Goal: Task Accomplishment & Management: Manage account settings

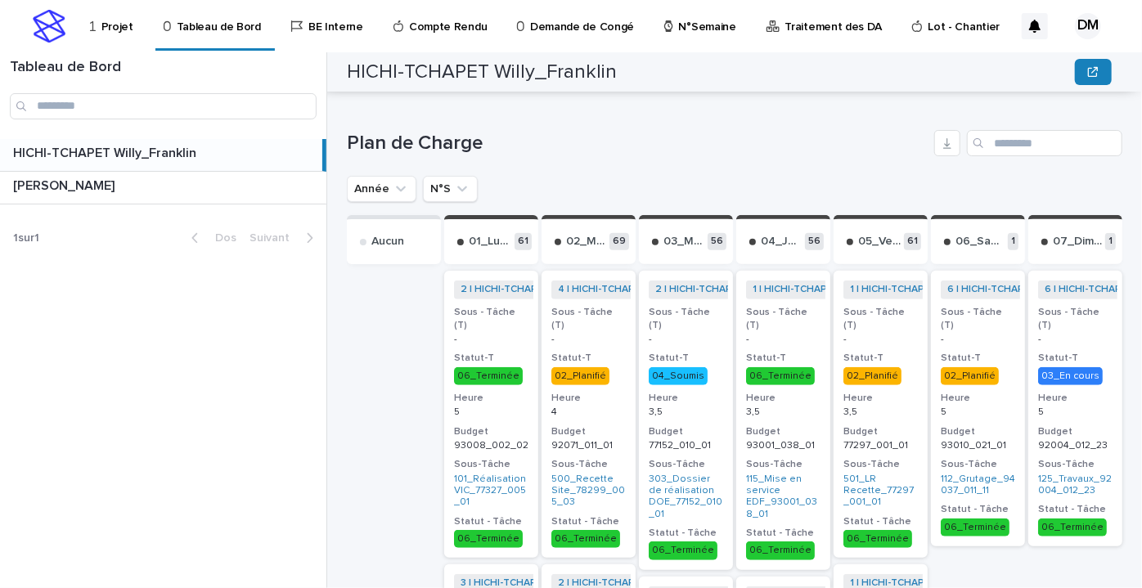
scroll to position [372, 0]
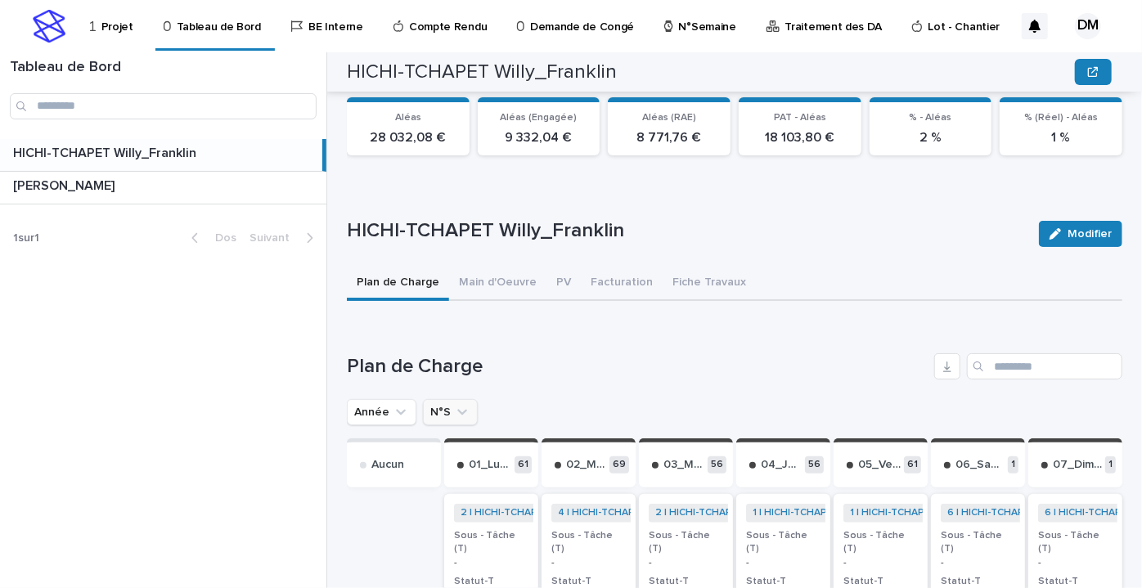
click at [462, 408] on icon "N°S" at bounding box center [462, 412] width 16 height 16
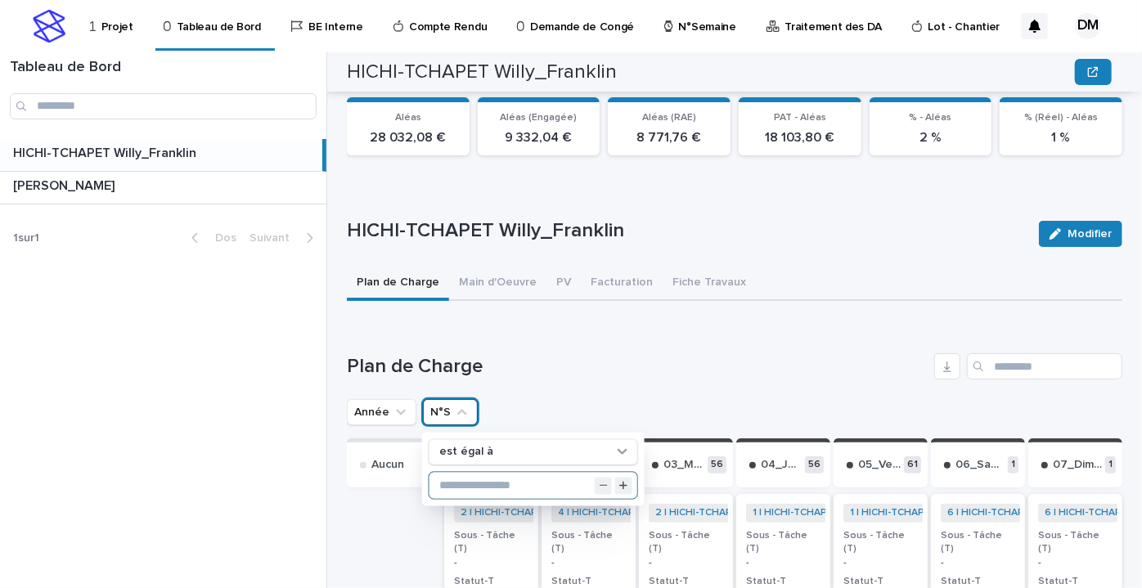
click at [469, 483] on input "text" at bounding box center [534, 486] width 208 height 26
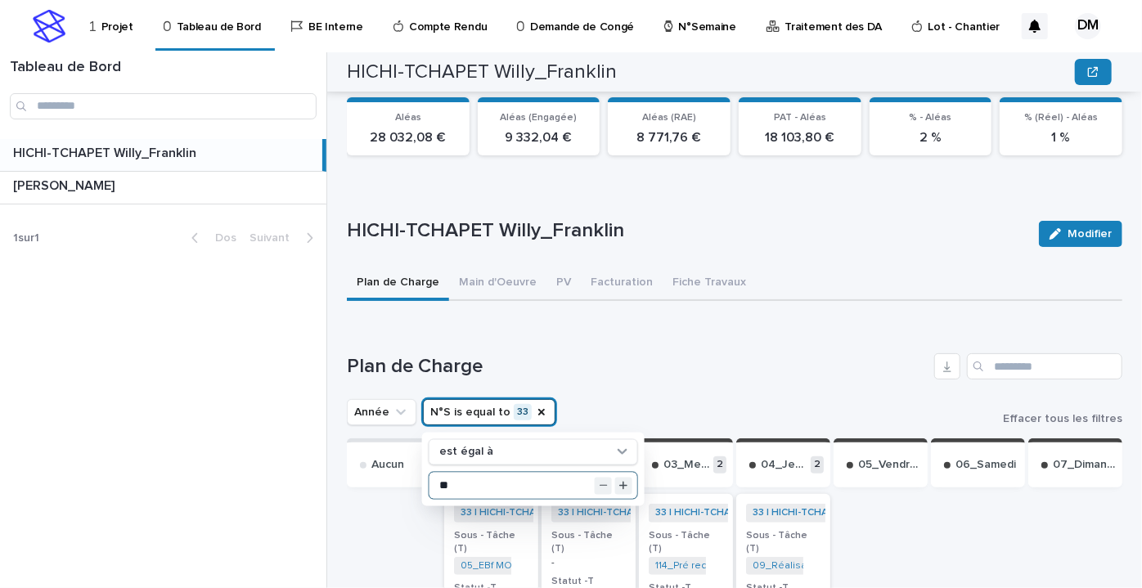
type input "**"
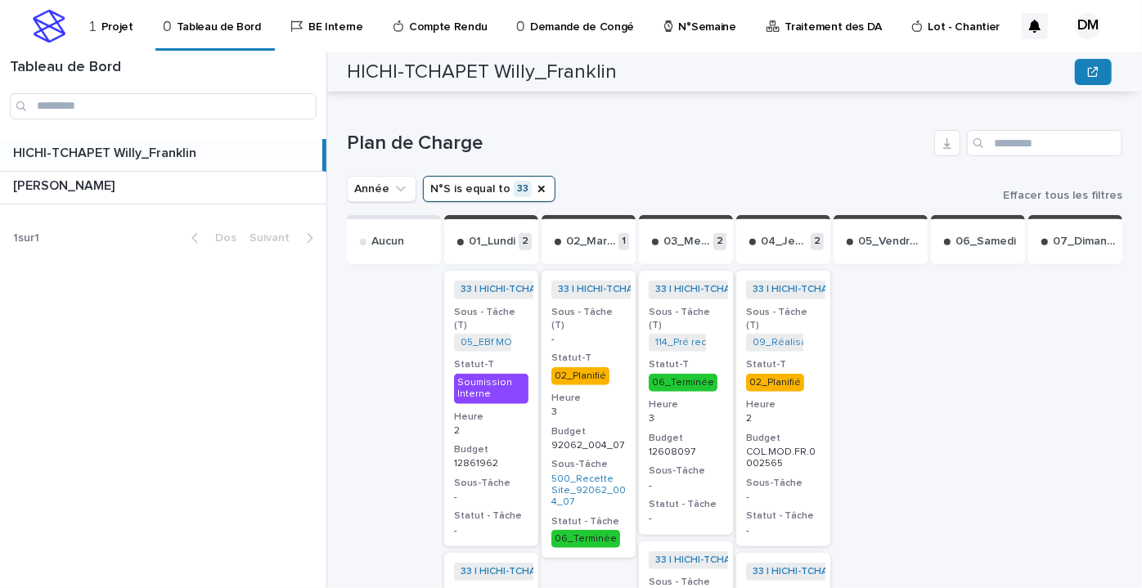
scroll to position [669, 0]
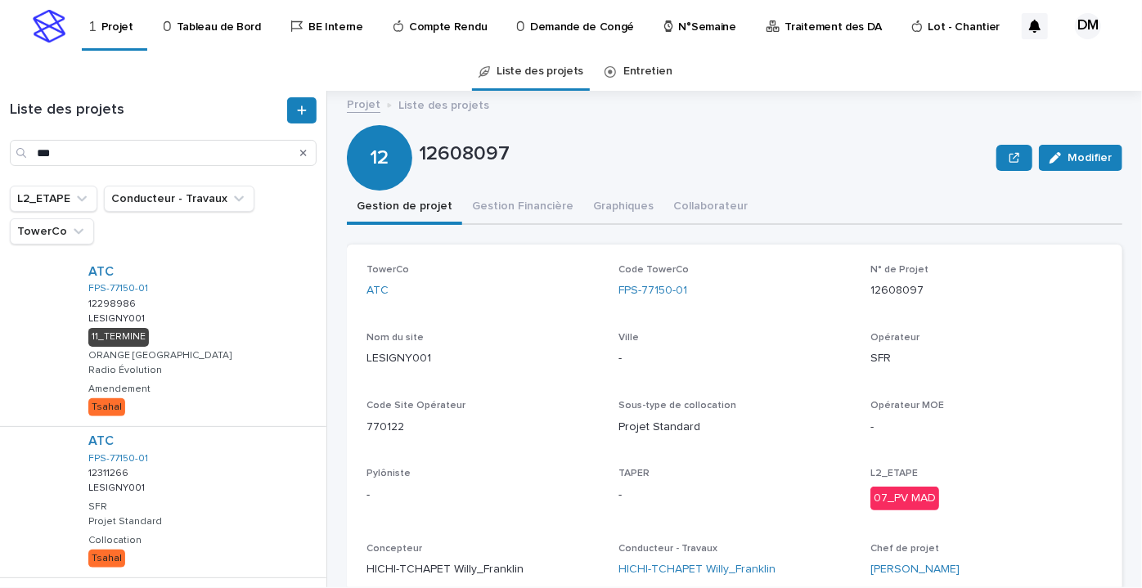
scroll to position [74, 0]
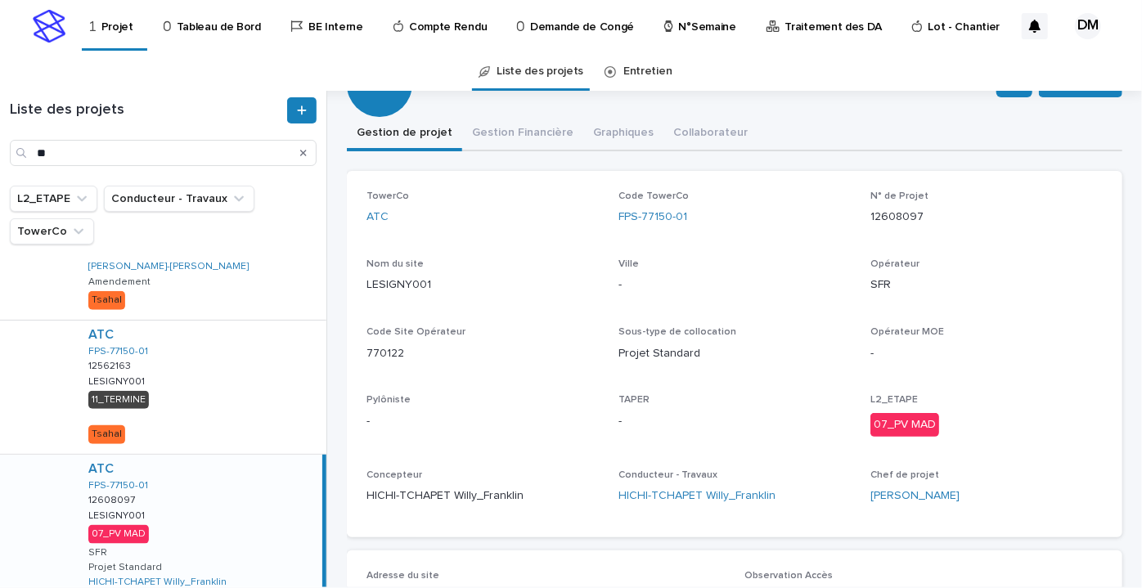
type input "*"
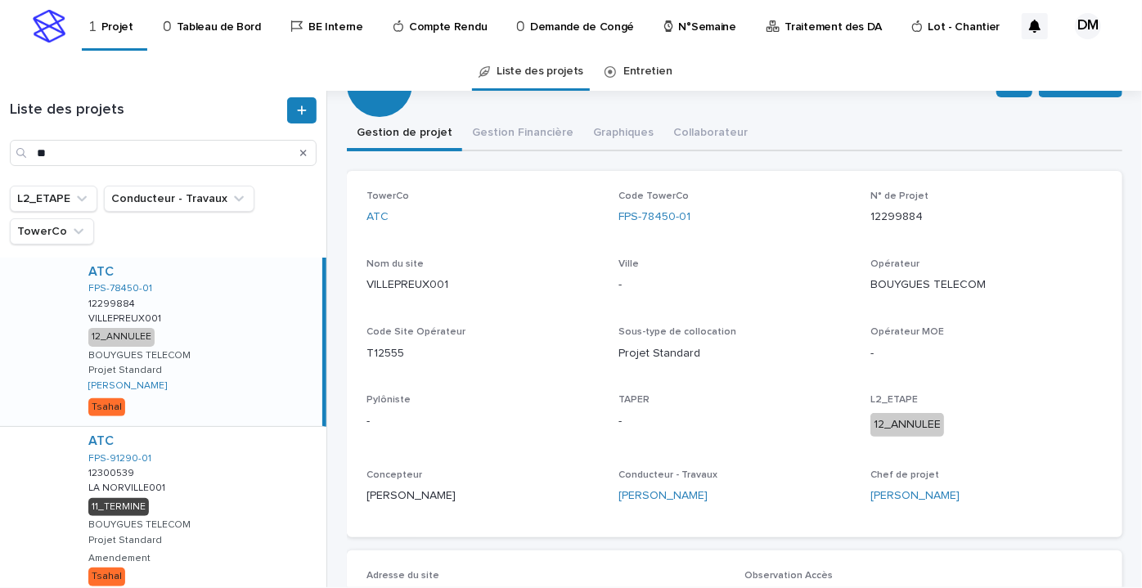
type input "*"
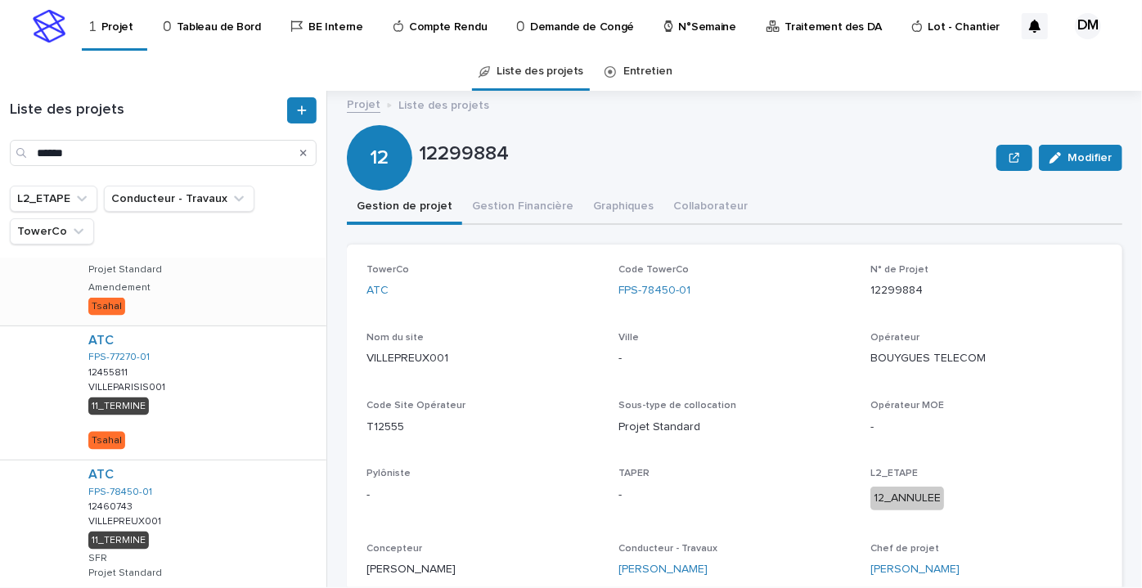
scroll to position [1359, 0]
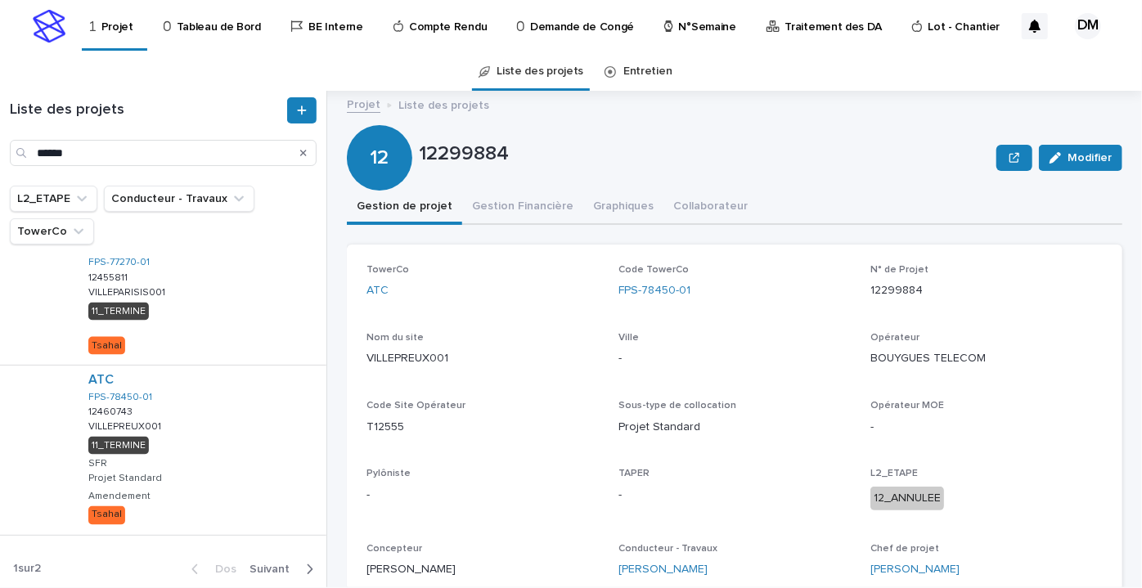
type input "******"
click at [250, 564] on font "Suivant" at bounding box center [270, 569] width 40 height 11
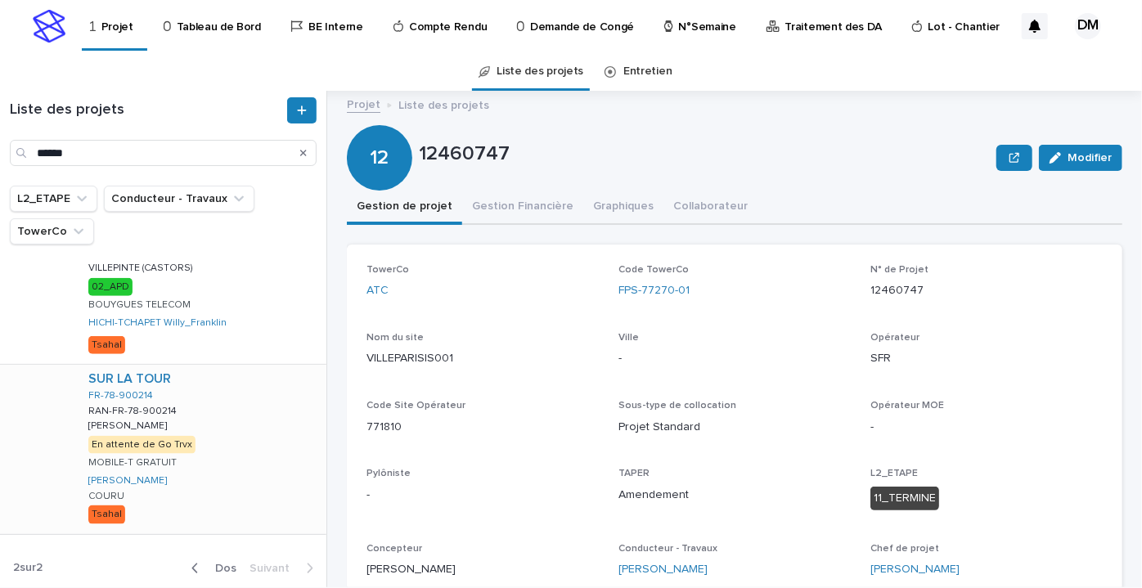
scroll to position [911, 0]
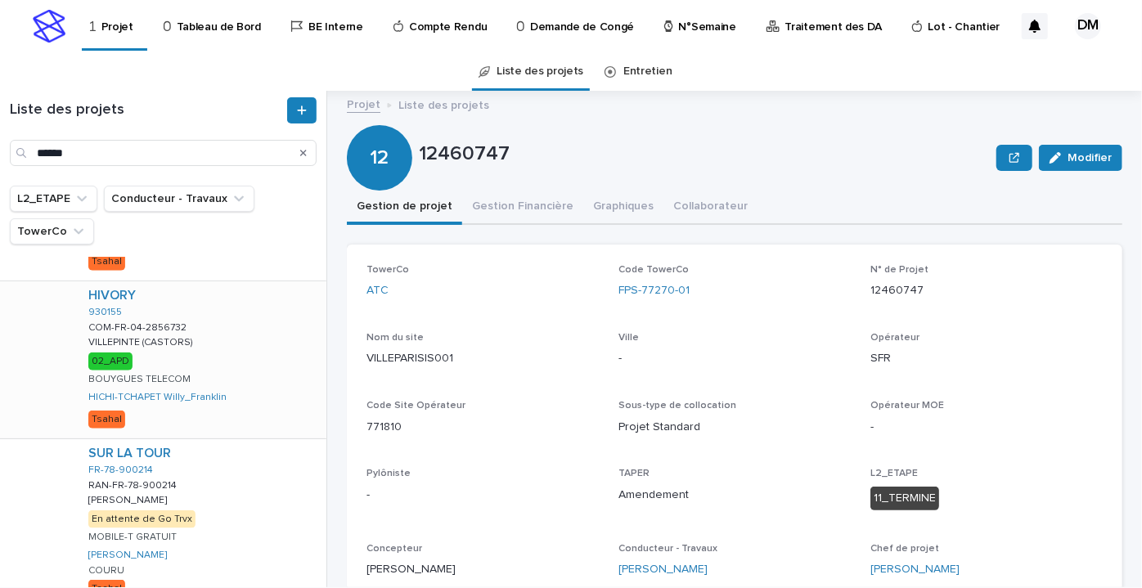
click at [197, 320] on div "HIVORY 930155 COM-FR-04-2856732 COM-FR-04-2856732 VILLEPINTE (CASTORS) VILLEPIN…" at bounding box center [200, 360] width 251 height 157
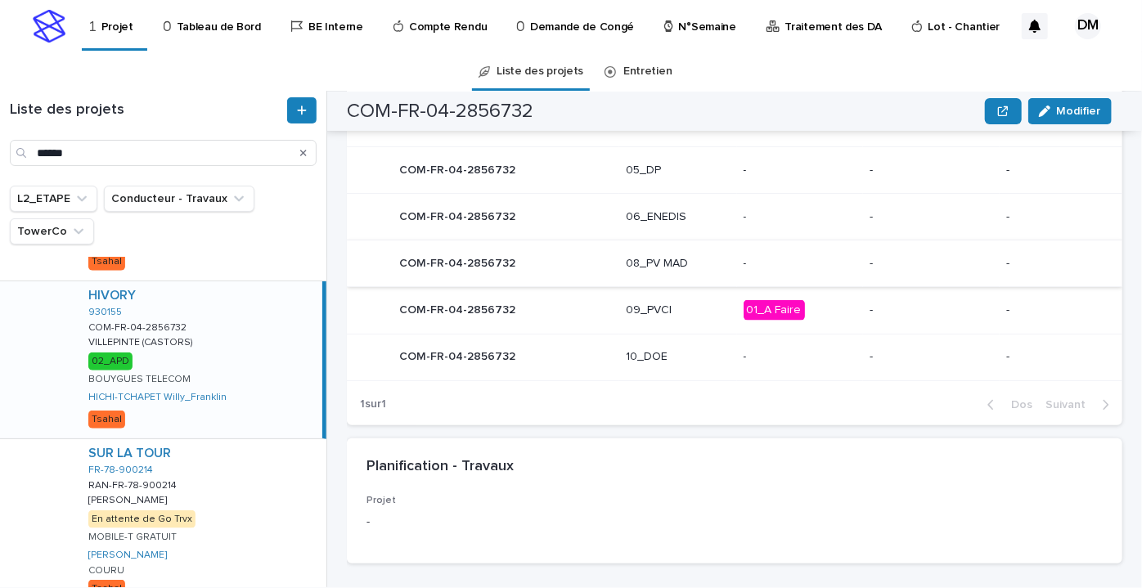
scroll to position [747, 0]
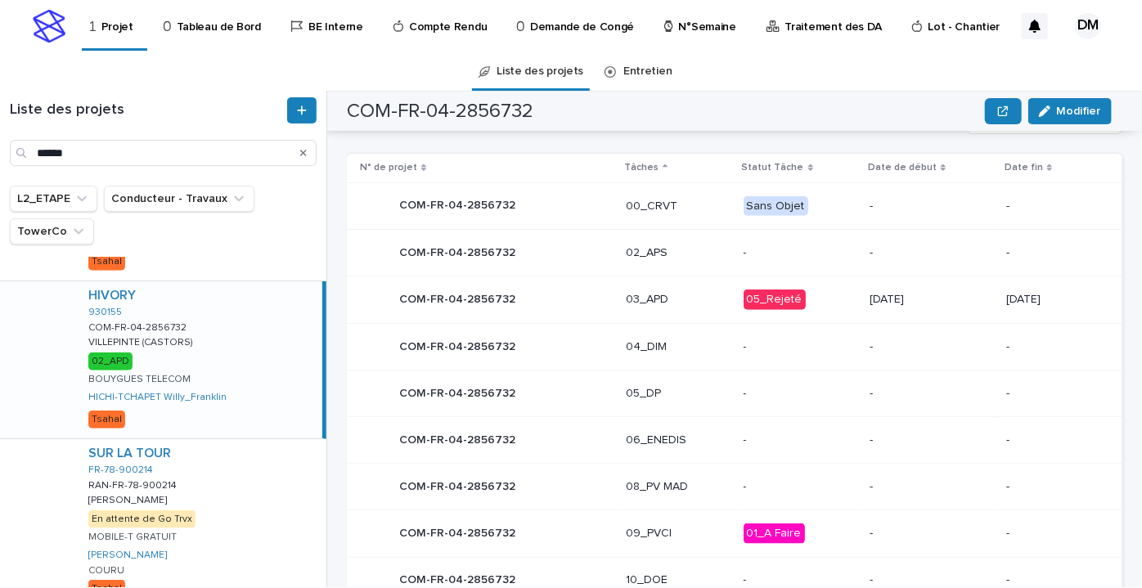
click at [706, 306] on div "03_APD" at bounding box center [678, 299] width 104 height 27
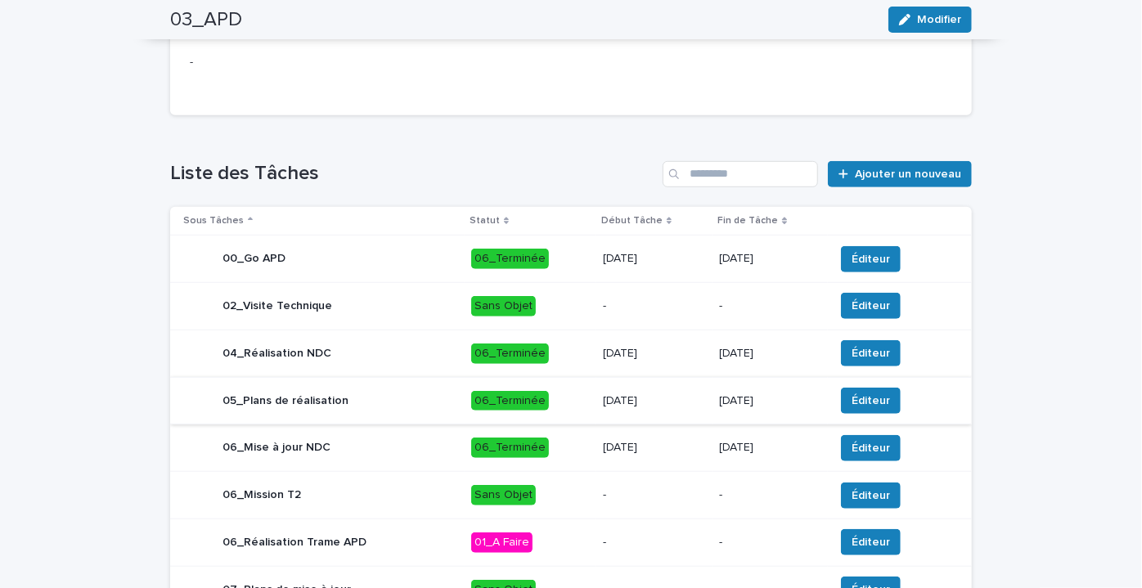
scroll to position [595, 0]
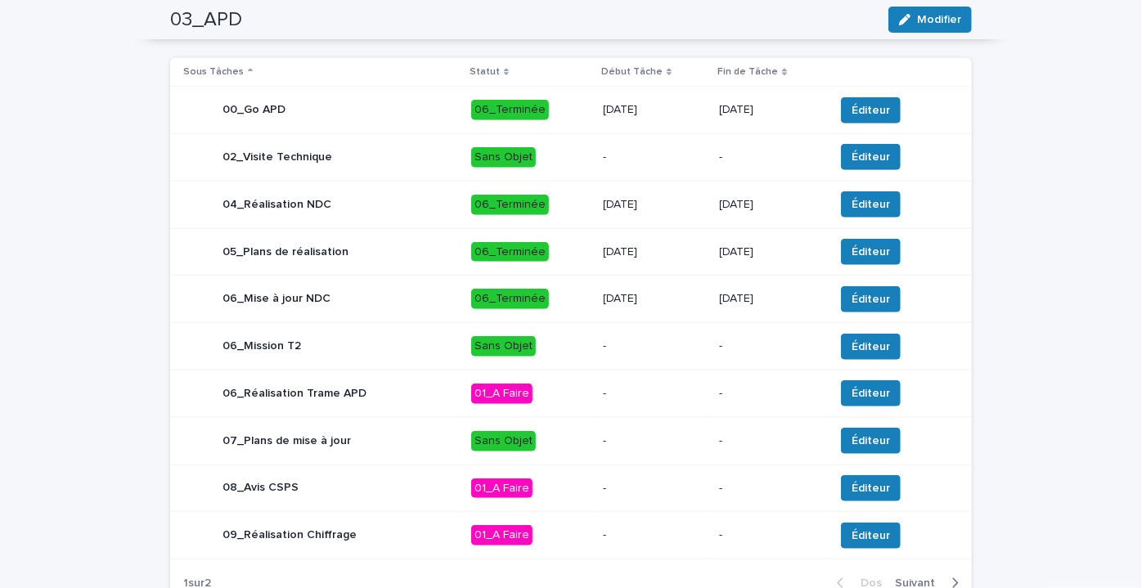
click at [633, 389] on p "-" at bounding box center [655, 394] width 104 height 14
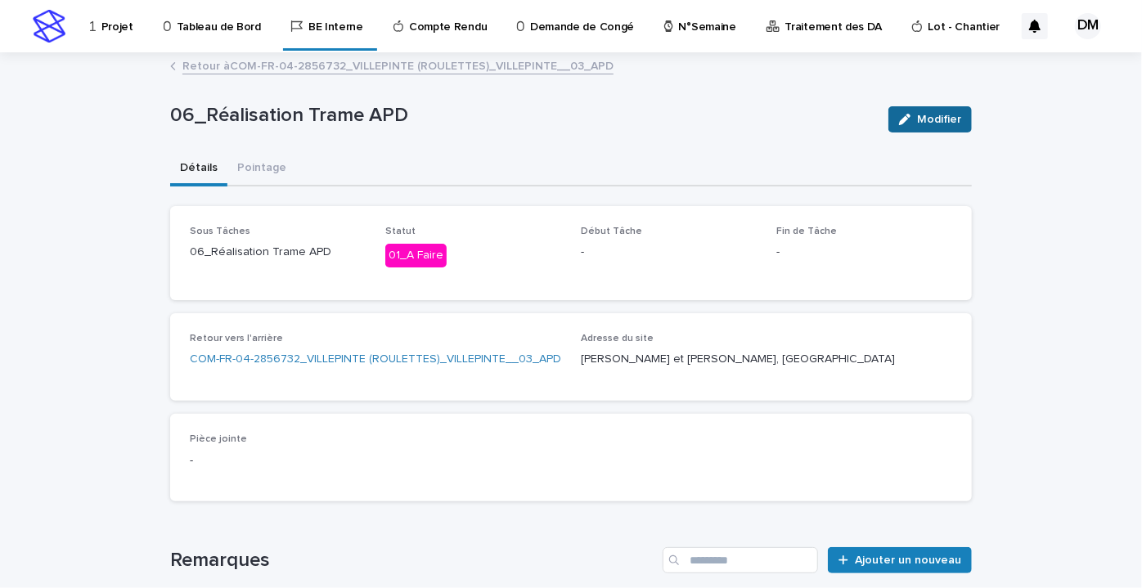
click at [937, 117] on font "Modifier" at bounding box center [939, 119] width 44 height 11
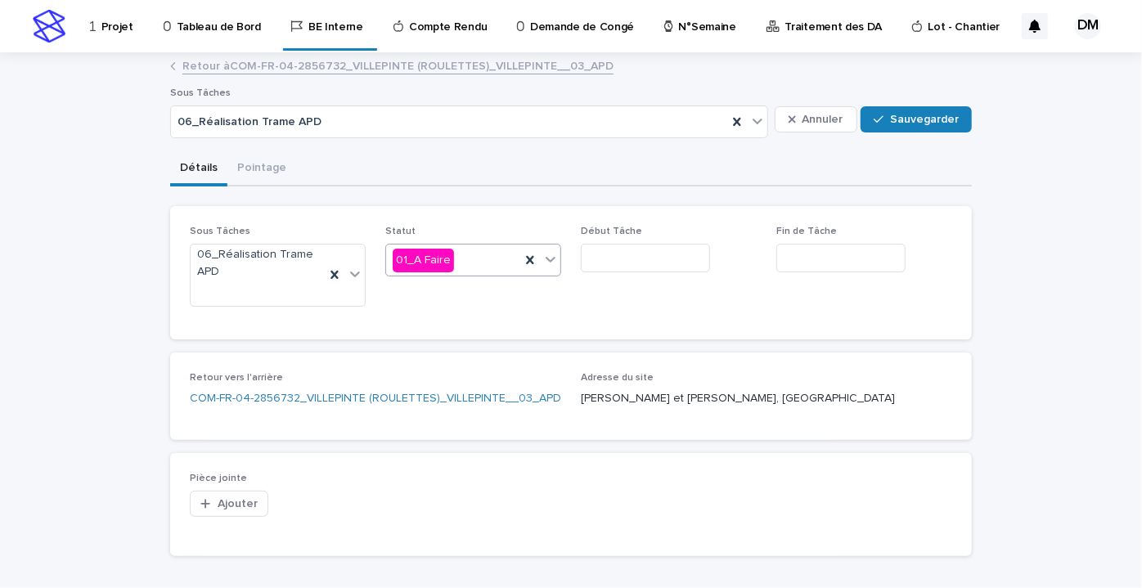
click at [453, 262] on div "01_A Faire" at bounding box center [453, 260] width 134 height 27
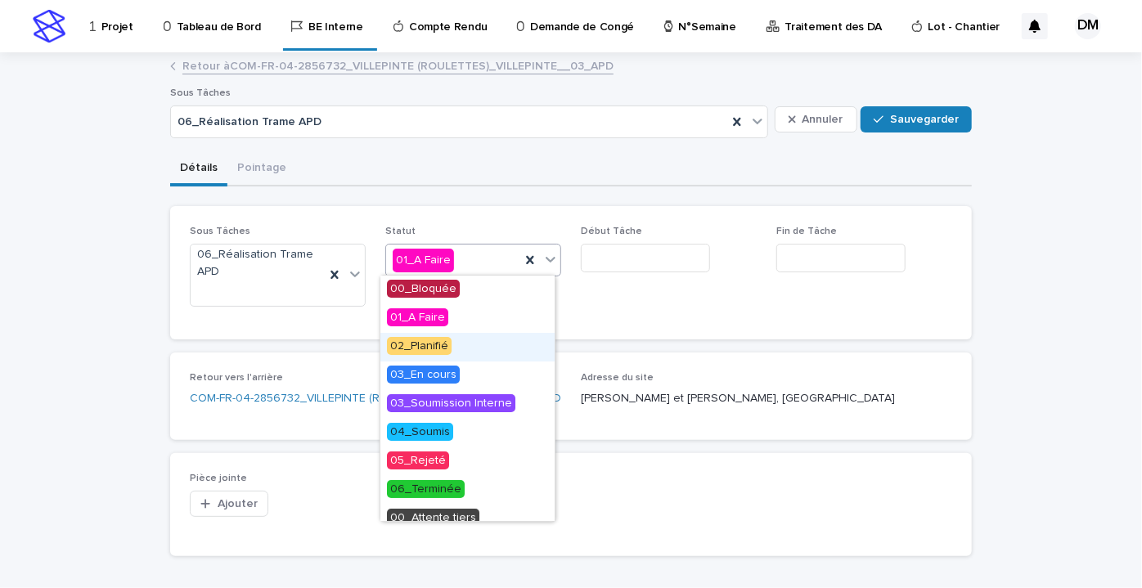
click at [440, 350] on font "02_Planifié" at bounding box center [419, 345] width 58 height 11
click at [481, 261] on div "02_Planifié" at bounding box center [453, 260] width 134 height 27
click at [446, 432] on font "04_Soumis" at bounding box center [420, 431] width 60 height 11
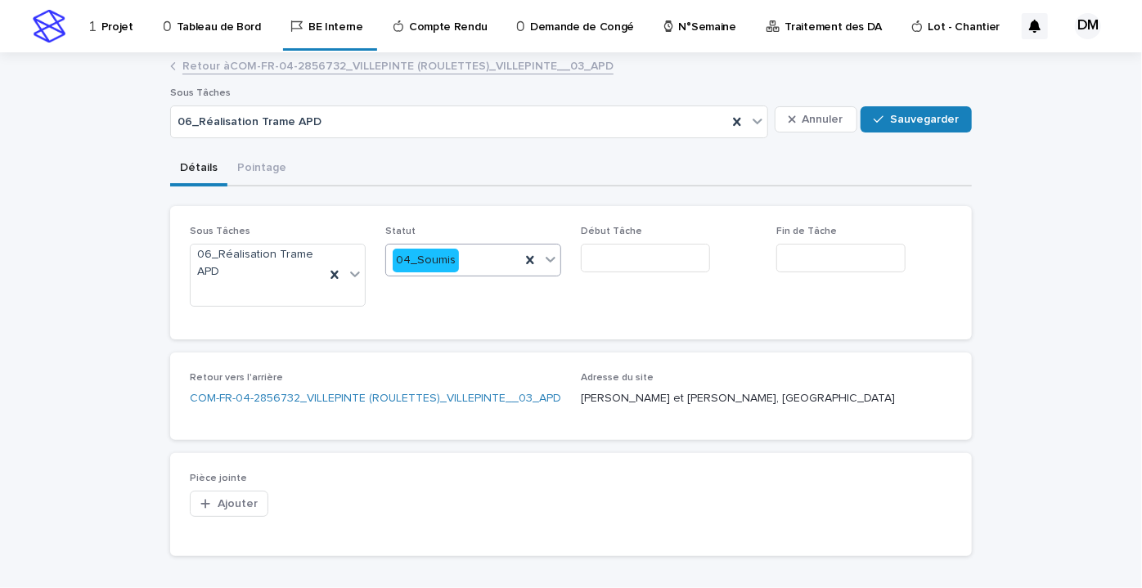
click at [630, 261] on input "text" at bounding box center [645, 258] width 129 height 29
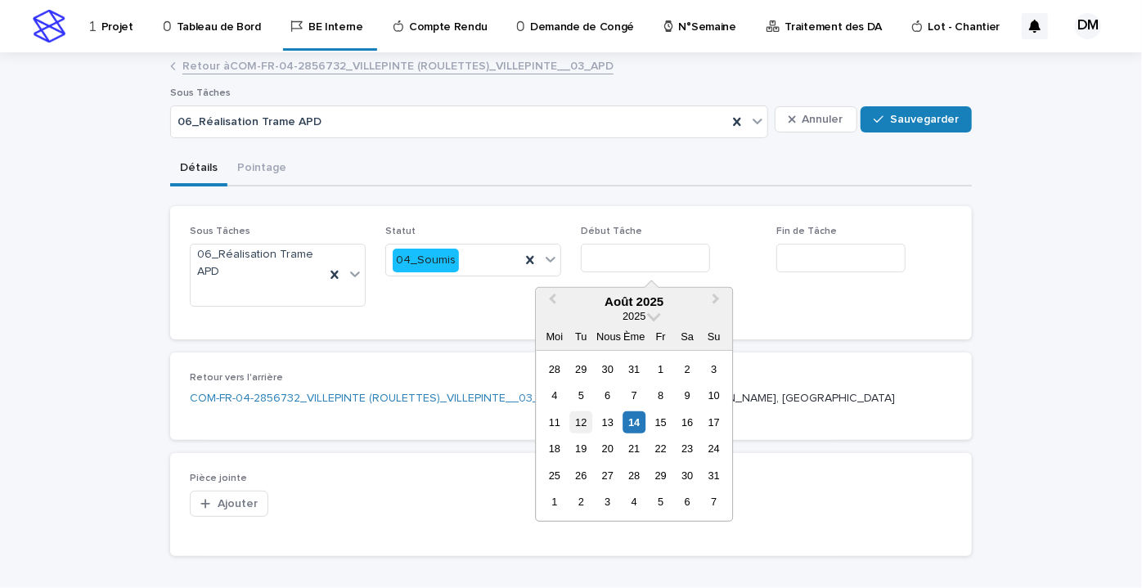
click at [588, 422] on div "12" at bounding box center [581, 423] width 22 height 22
type input "*********"
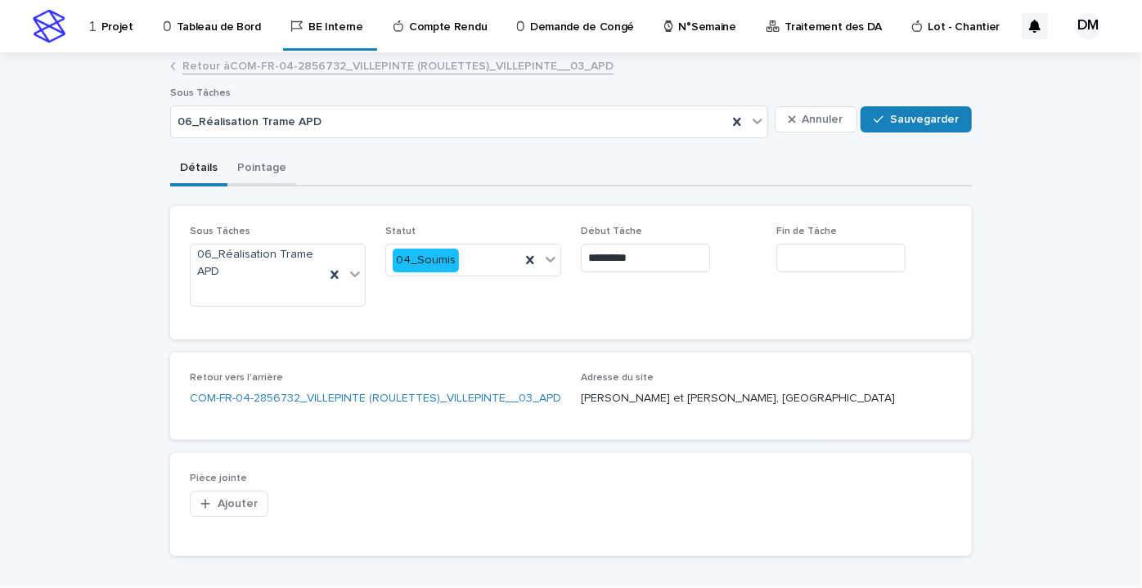
click at [254, 167] on font "Pointage" at bounding box center [261, 167] width 49 height 11
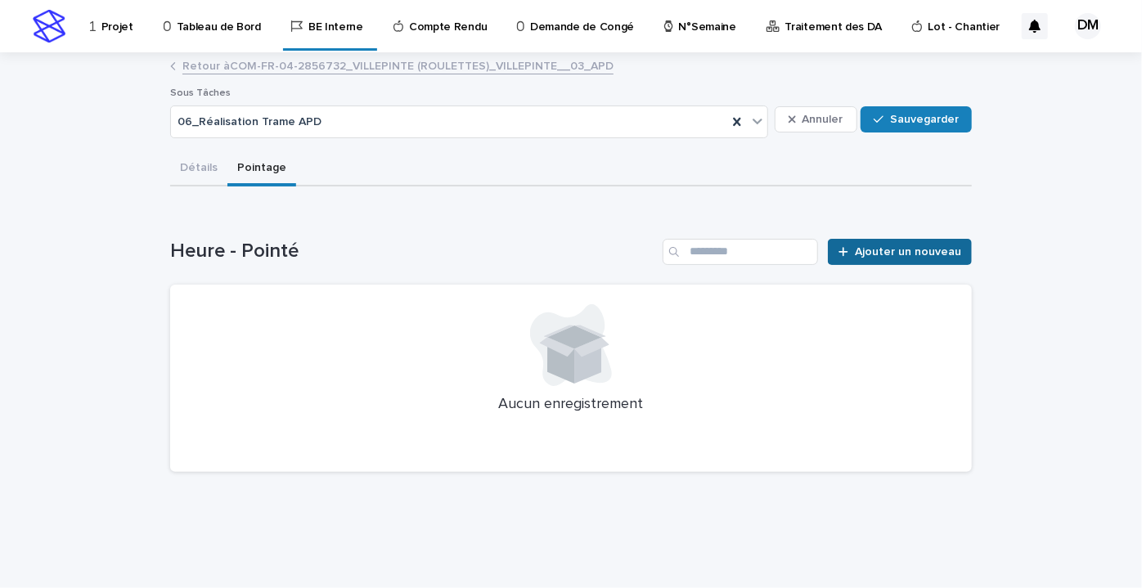
click at [926, 256] on font "Ajouter un nouveau" at bounding box center [908, 251] width 106 height 11
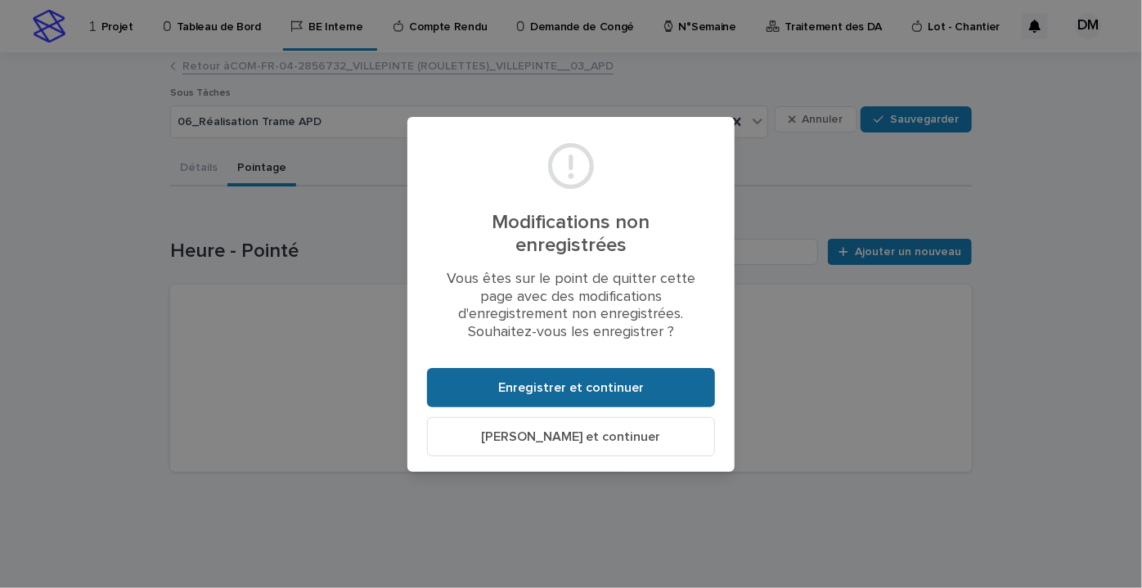
click at [554, 377] on button "Enregistrer et continuer" at bounding box center [571, 387] width 288 height 39
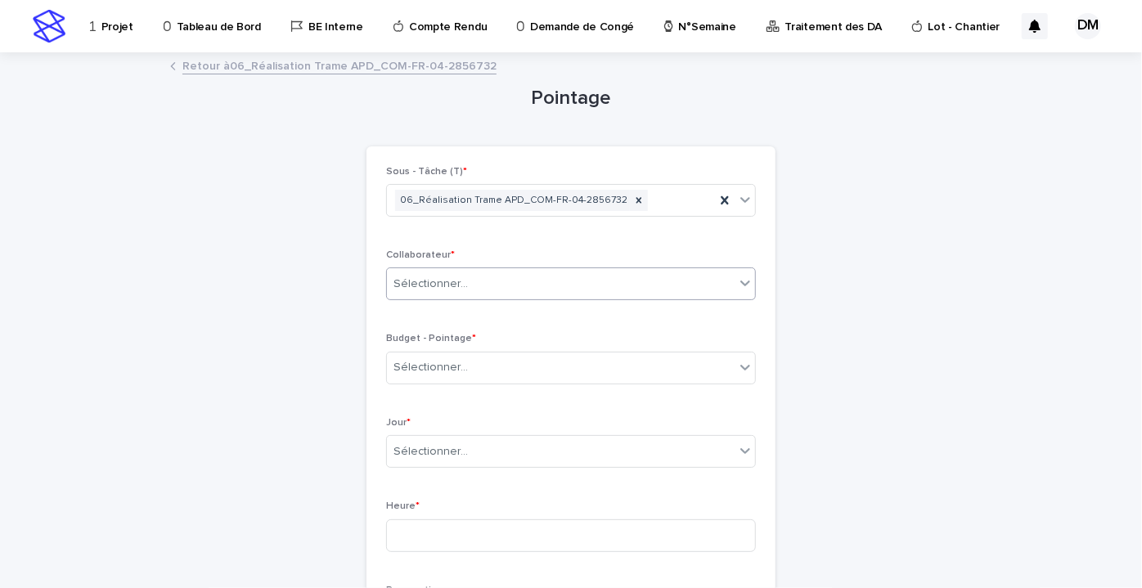
click at [449, 282] on font "Sélectionner..." at bounding box center [431, 283] width 74 height 11
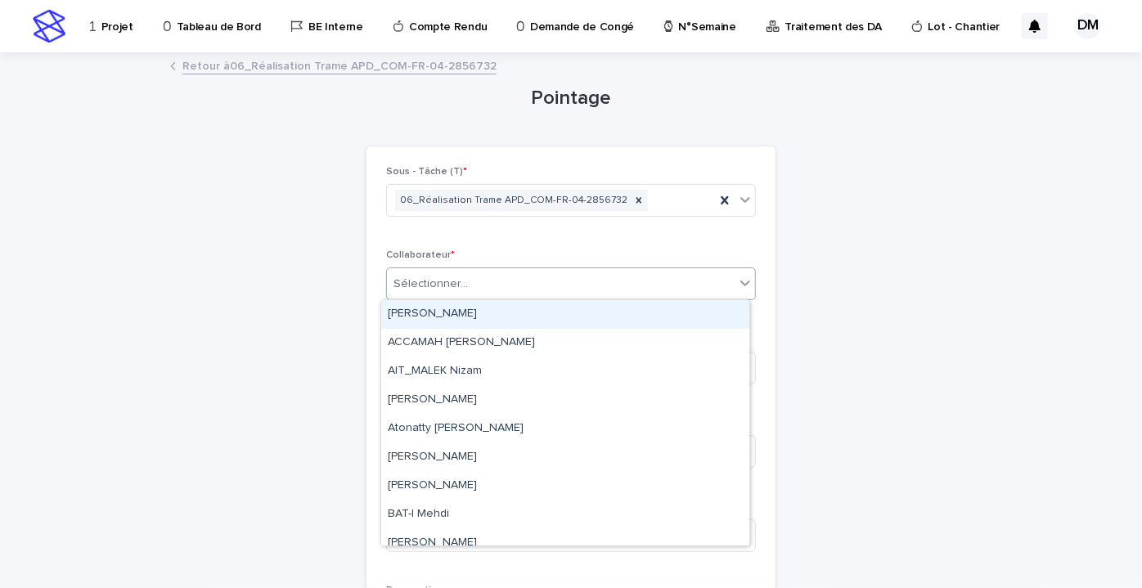
type input "*"
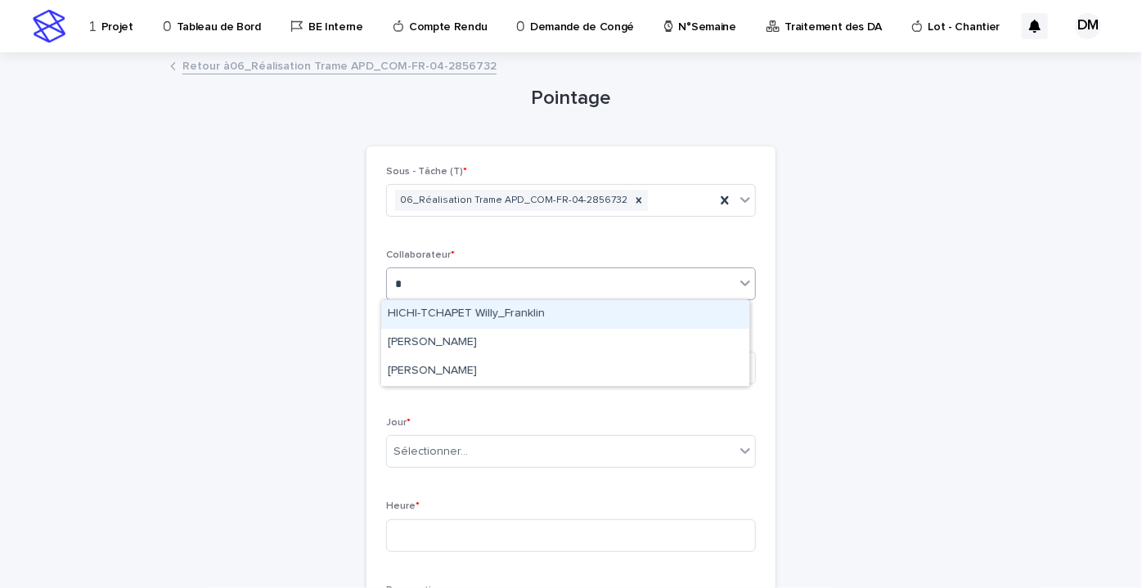
click at [472, 306] on div "HICHI-TCHAPET Willy_Franklin" at bounding box center [565, 314] width 368 height 29
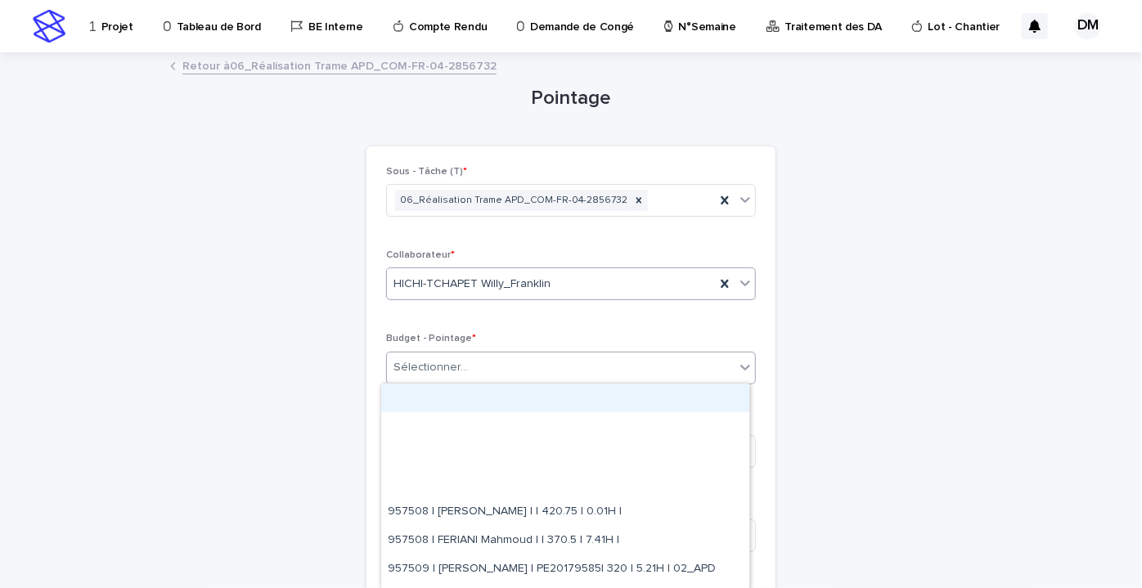
click at [445, 371] on font "Sélectionner..." at bounding box center [431, 367] width 74 height 11
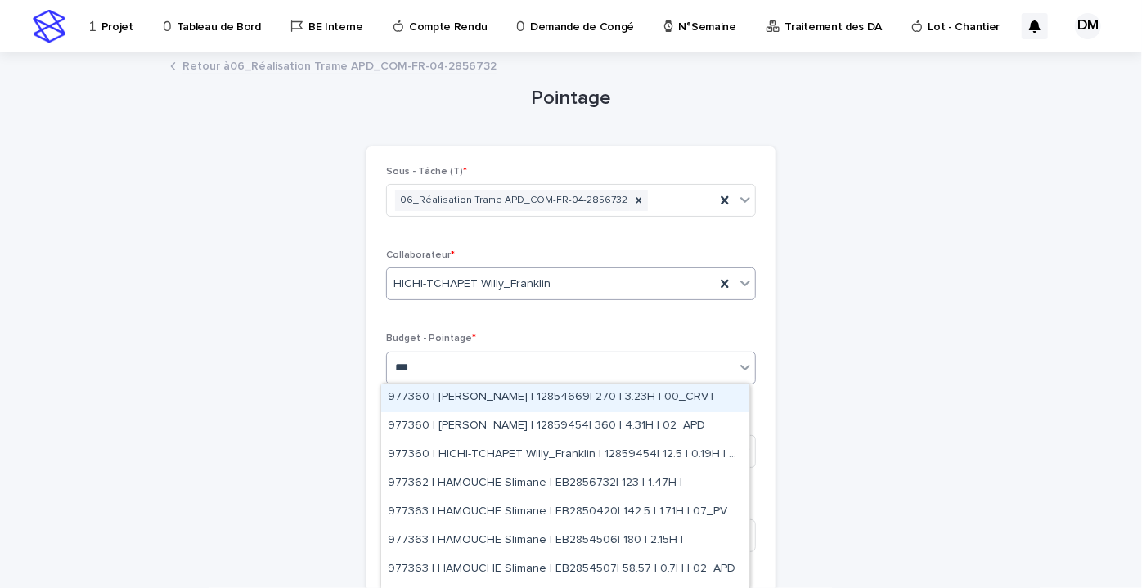
type input "****"
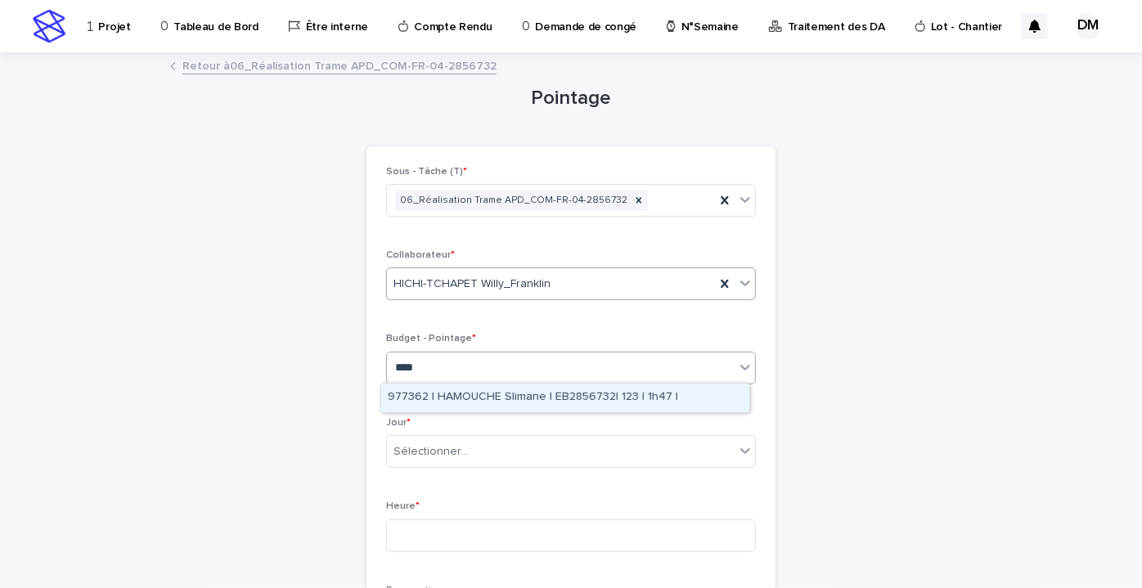
click at [487, 391] on font "977362 | HAMOUCHE Slimane | EB2856732| 123 | 1h47 |" at bounding box center [533, 396] width 291 height 11
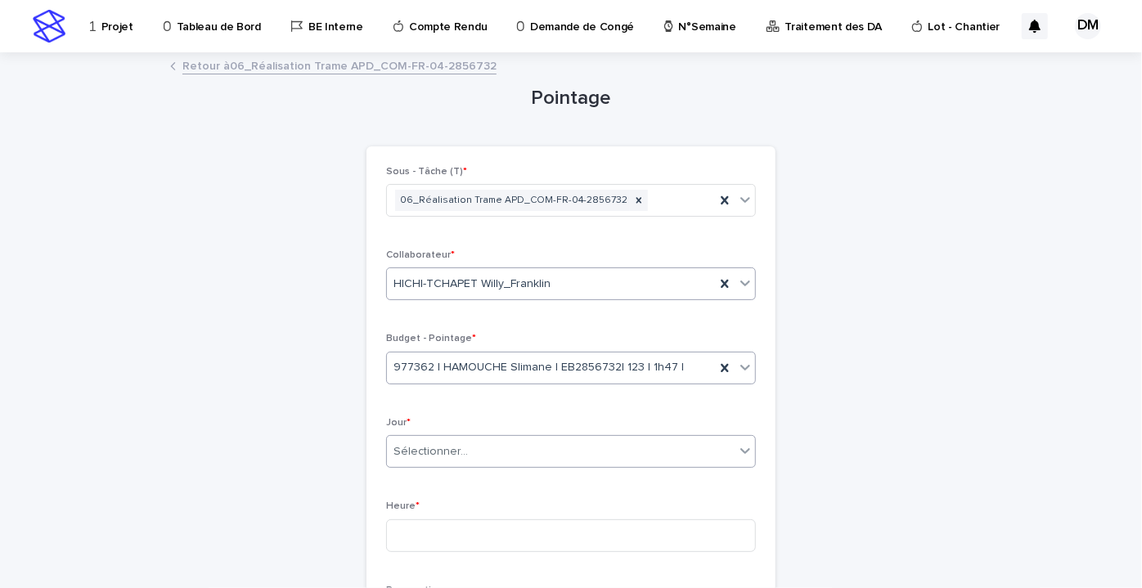
click at [482, 447] on div "Sélectionner..." at bounding box center [561, 452] width 348 height 27
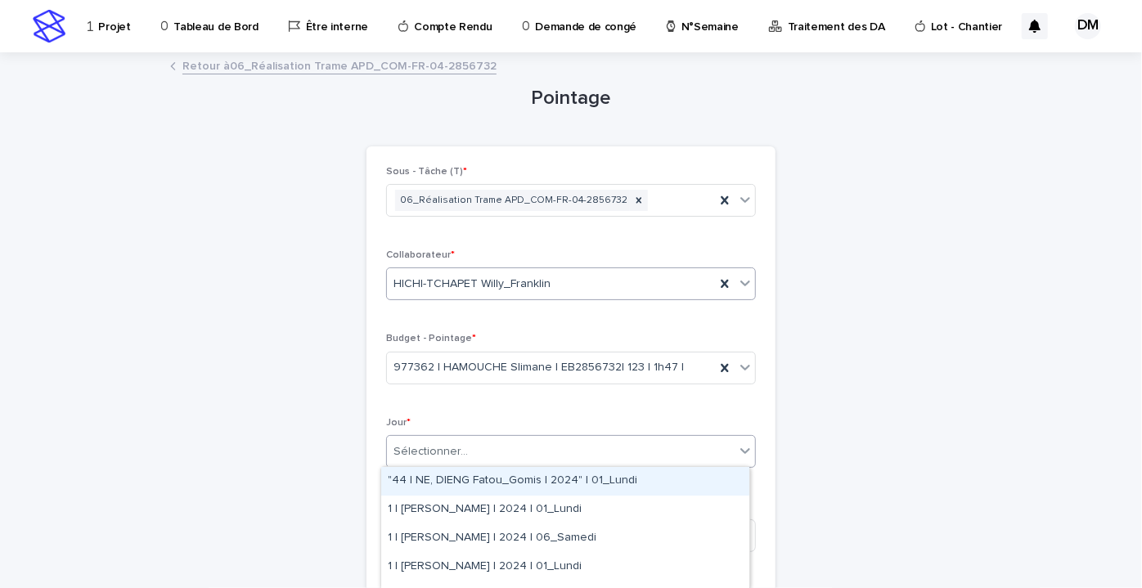
type input "*"
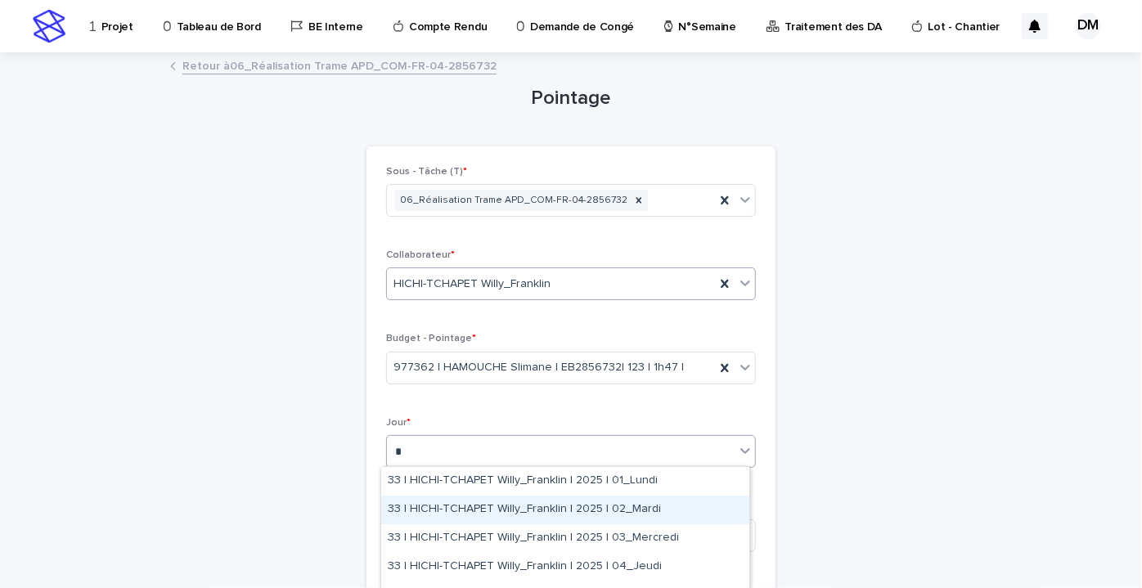
click at [596, 510] on font "33 | HICHI-TCHAPET Willy_Franklin | 2025 | 02_Mardi" at bounding box center [524, 508] width 273 height 11
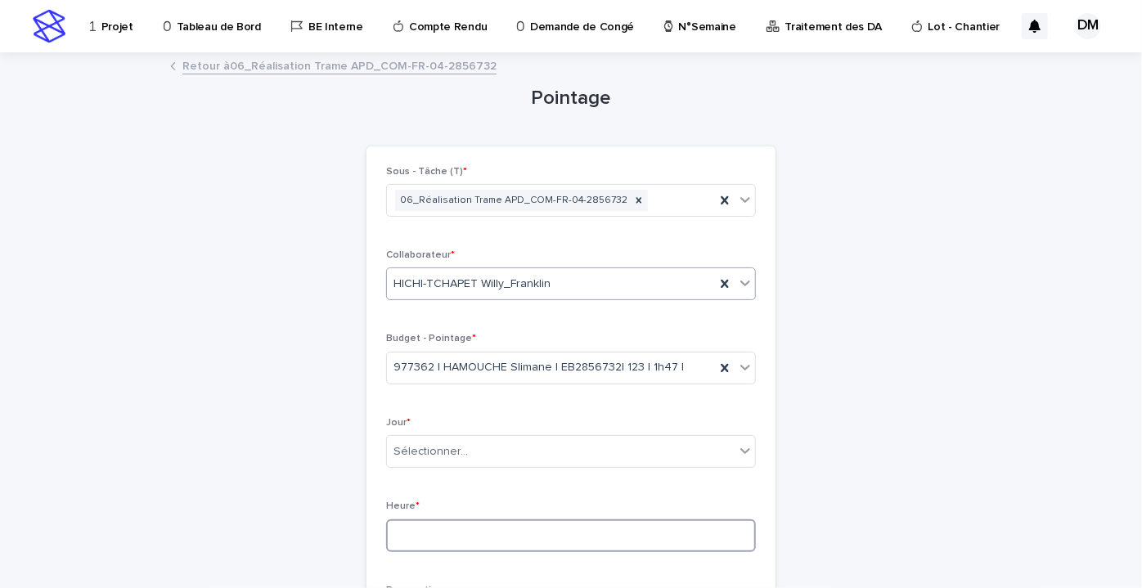
click at [426, 529] on input at bounding box center [571, 536] width 370 height 33
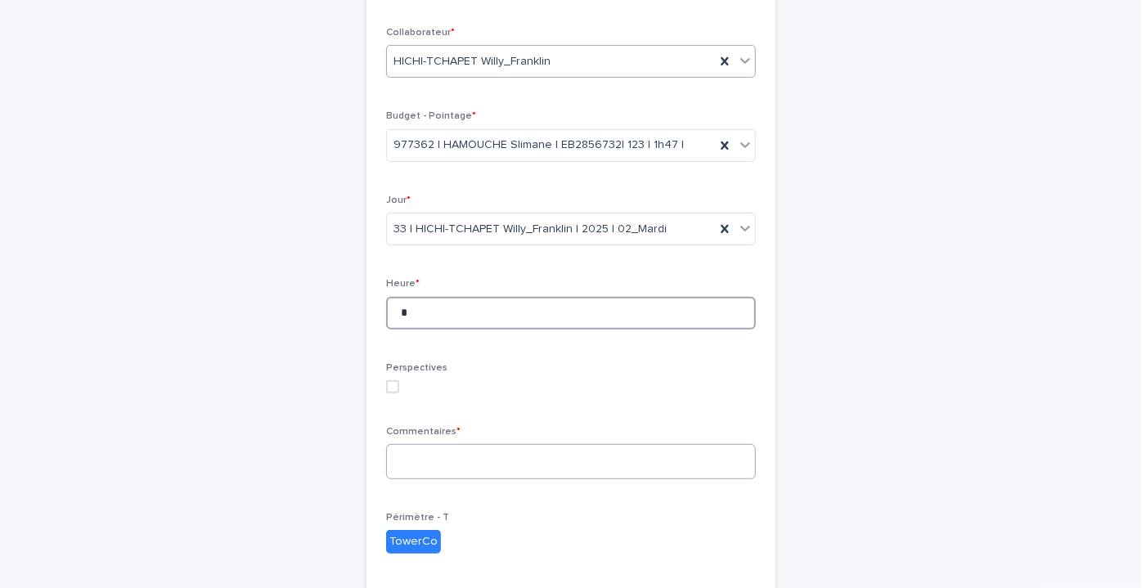
type input "*"
click at [430, 460] on textarea at bounding box center [571, 461] width 370 height 34
type textarea "*"
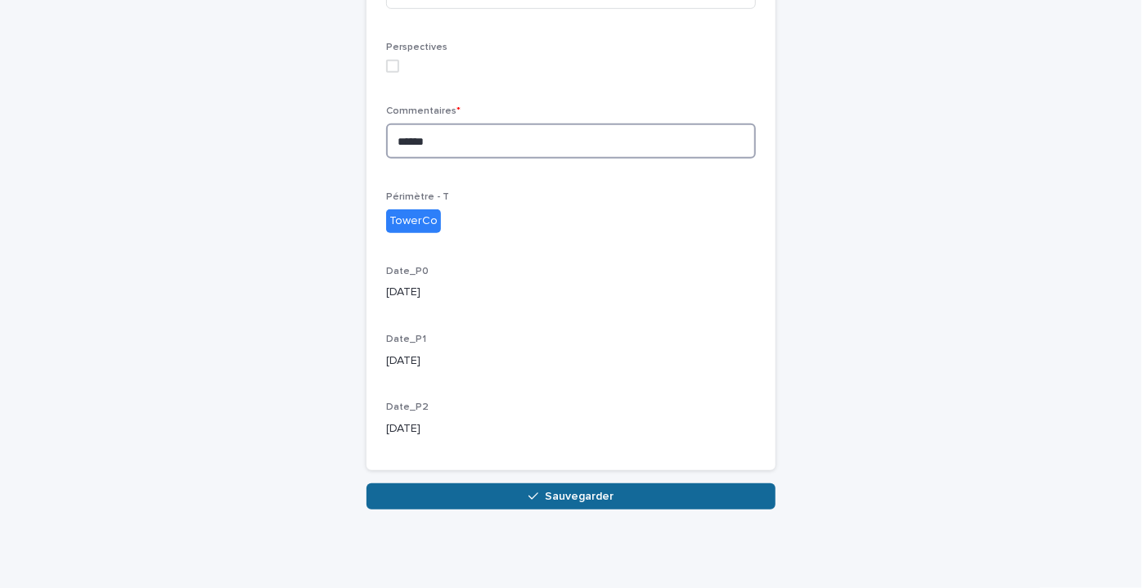
type textarea "******"
click at [502, 484] on button "Sauvegarder" at bounding box center [571, 497] width 409 height 26
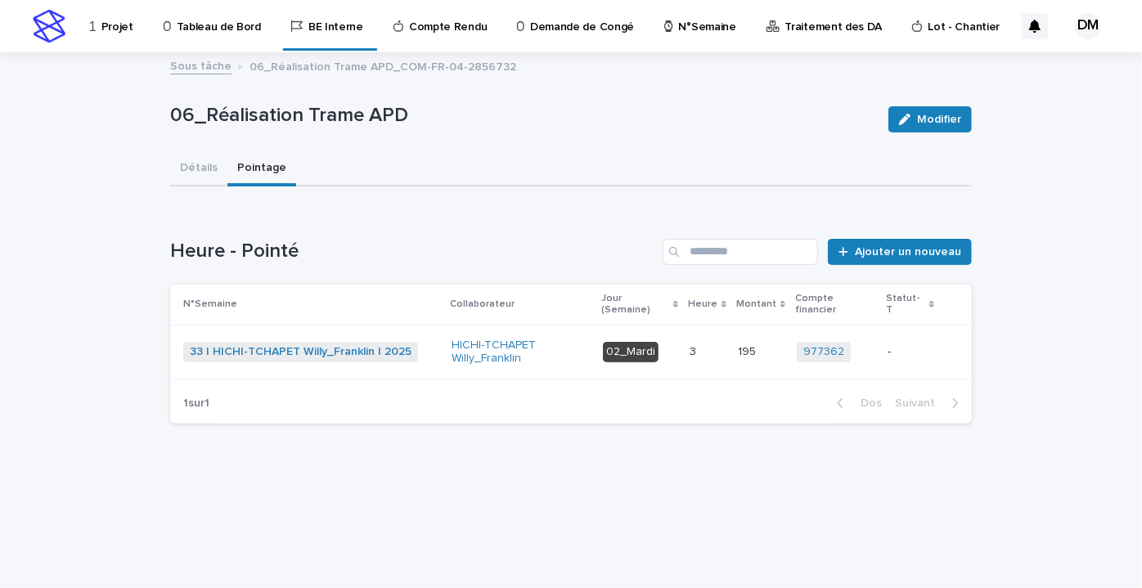
click at [916, 345] on p "-" at bounding box center [910, 352] width 45 height 14
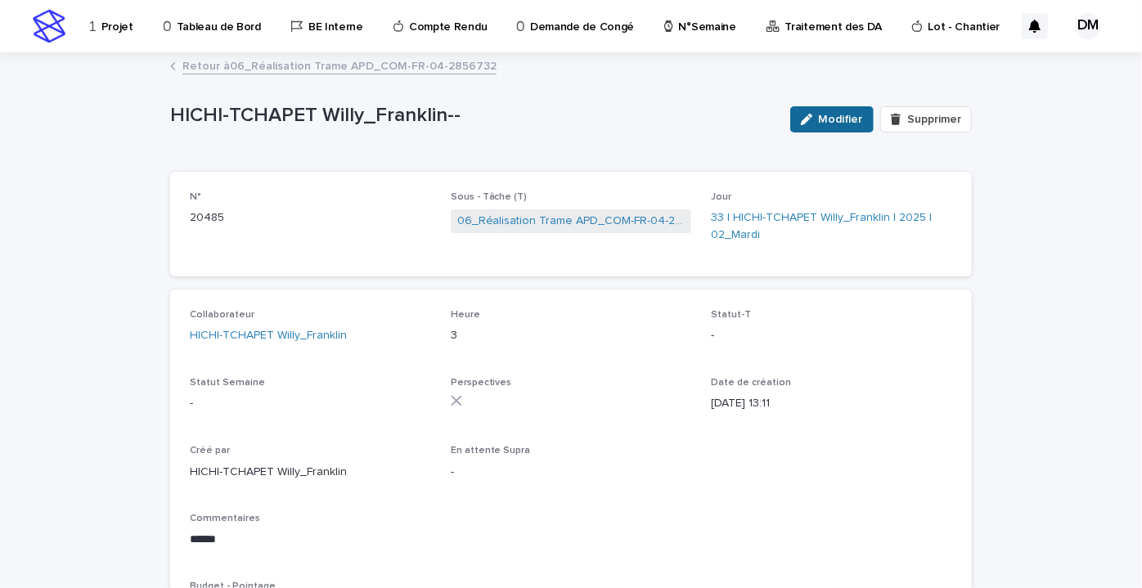
click at [819, 119] on font "Modifier" at bounding box center [841, 119] width 44 height 11
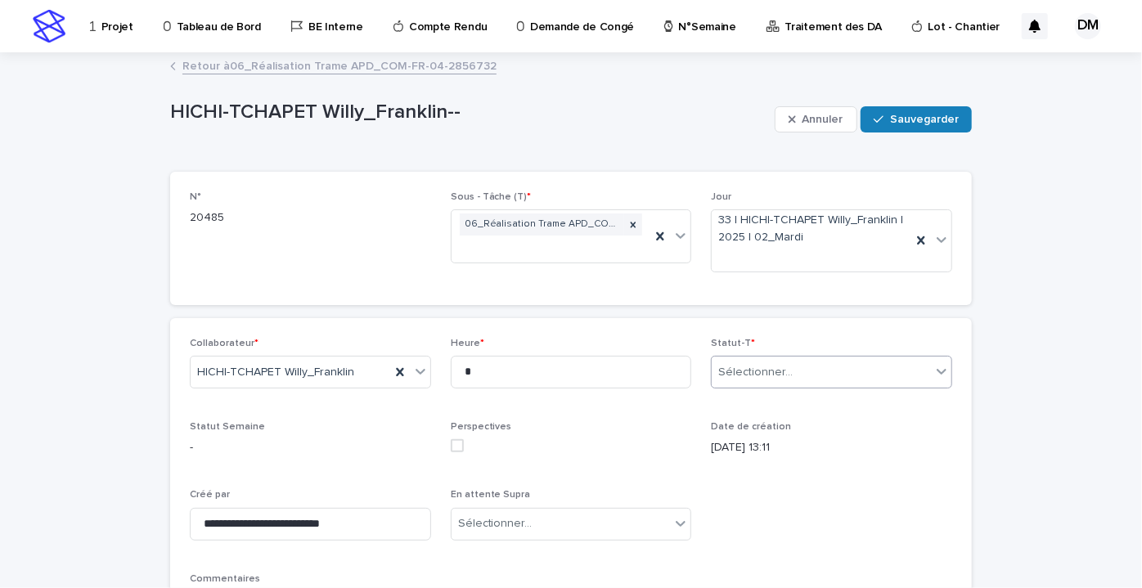
click at [799, 371] on div "Sélectionner..." at bounding box center [821, 372] width 219 height 27
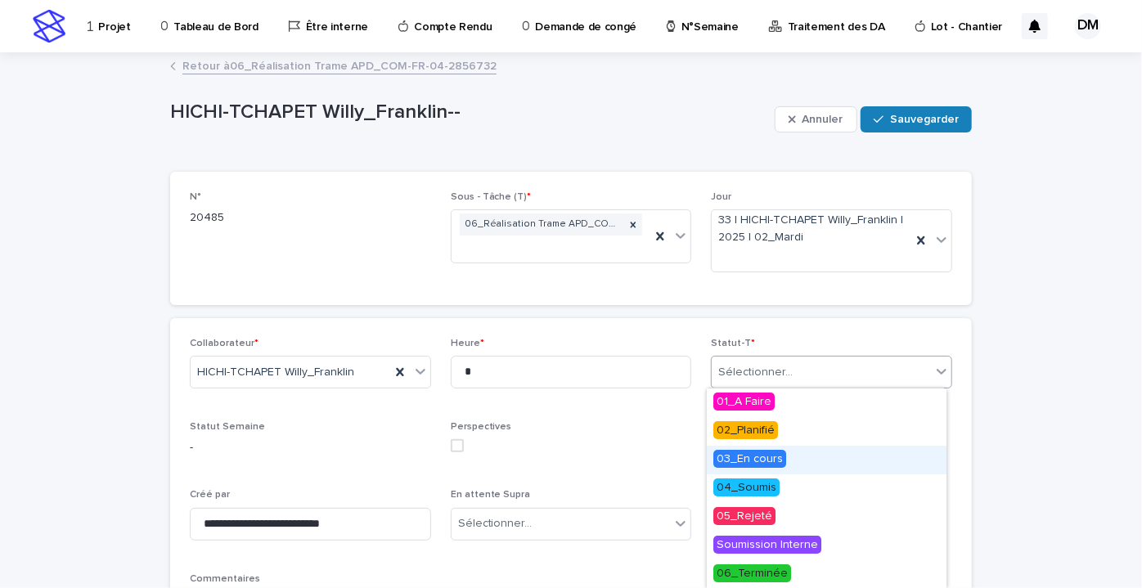
click at [755, 457] on font "03_En cours" at bounding box center [750, 458] width 66 height 11
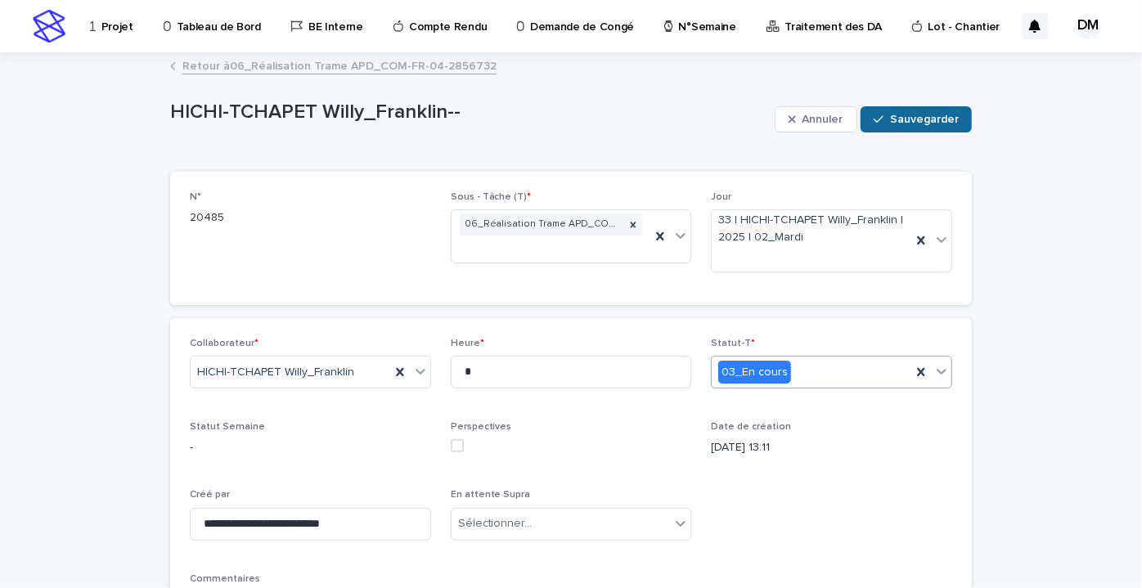
click at [899, 112] on button "Sauvegarder" at bounding box center [916, 119] width 111 height 26
